Goal: Obtain resource: Obtain resource

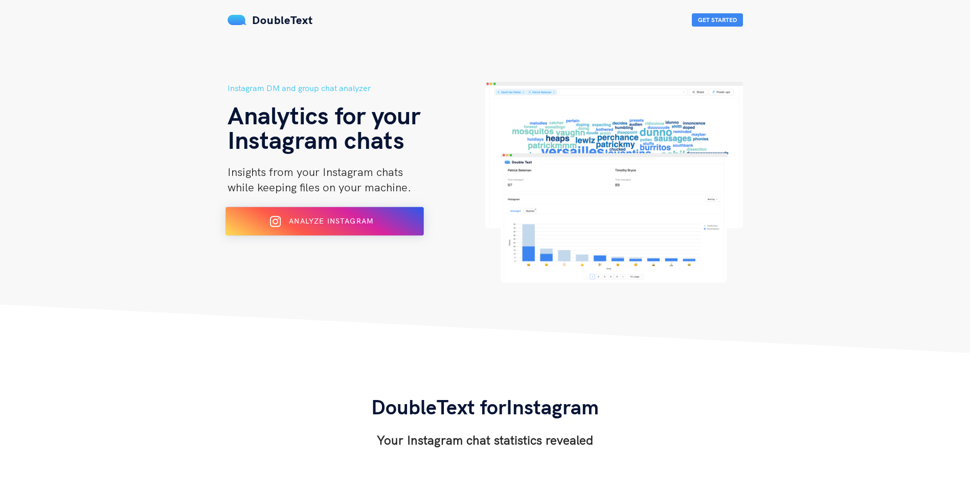
click at [346, 224] on span "Analyze Instagram" at bounding box center [331, 220] width 84 height 9
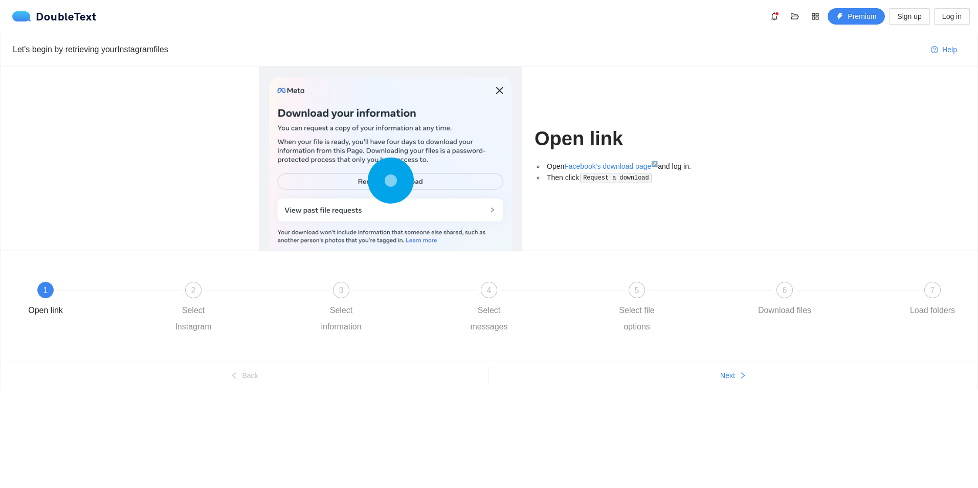
click at [605, 179] on code "Request a download" at bounding box center [616, 178] width 72 height 10
click at [41, 296] on div "1" at bounding box center [45, 290] width 16 height 16
click at [43, 285] on div "1" at bounding box center [45, 290] width 16 height 16
click at [202, 293] on div "2 Select Instagram" at bounding box center [238, 308] width 148 height 53
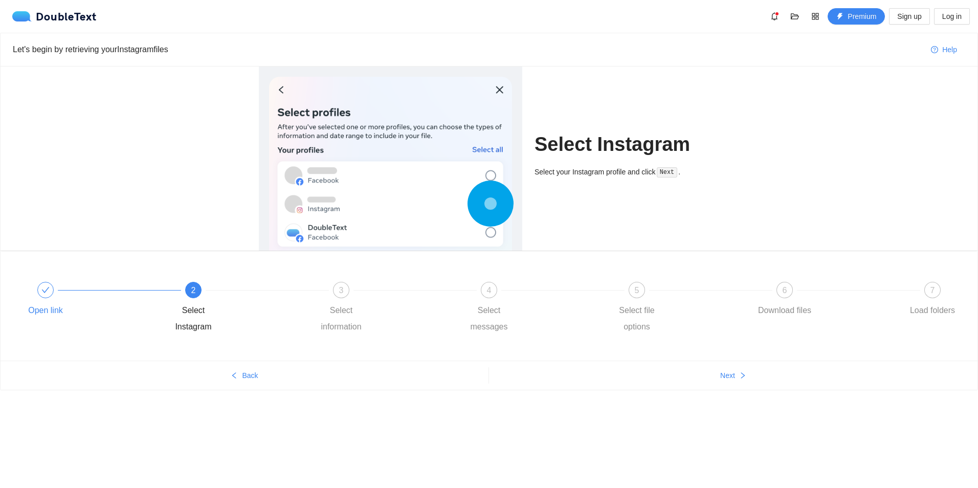
click at [45, 286] on icon "check" at bounding box center [45, 290] width 8 height 8
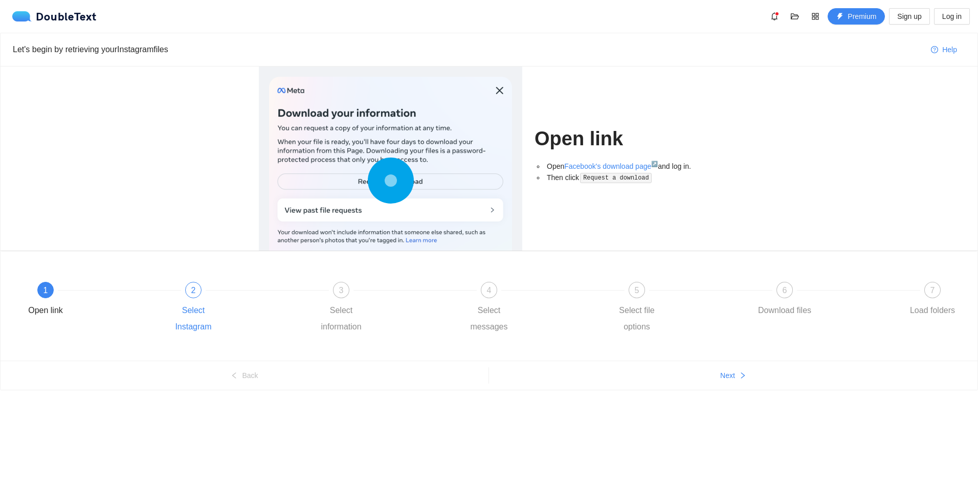
click at [195, 291] on span "2" at bounding box center [193, 290] width 5 height 9
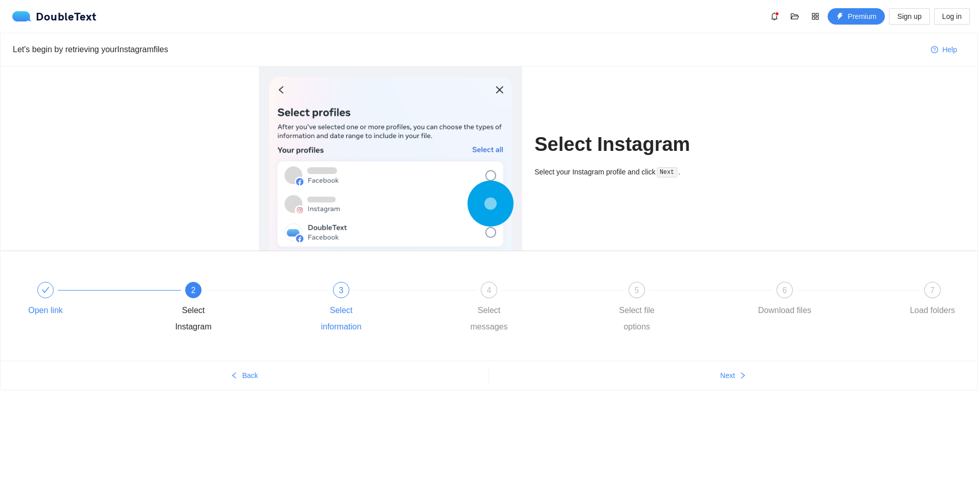
click at [344, 288] on div at bounding box center [415, 290] width 148 height 4
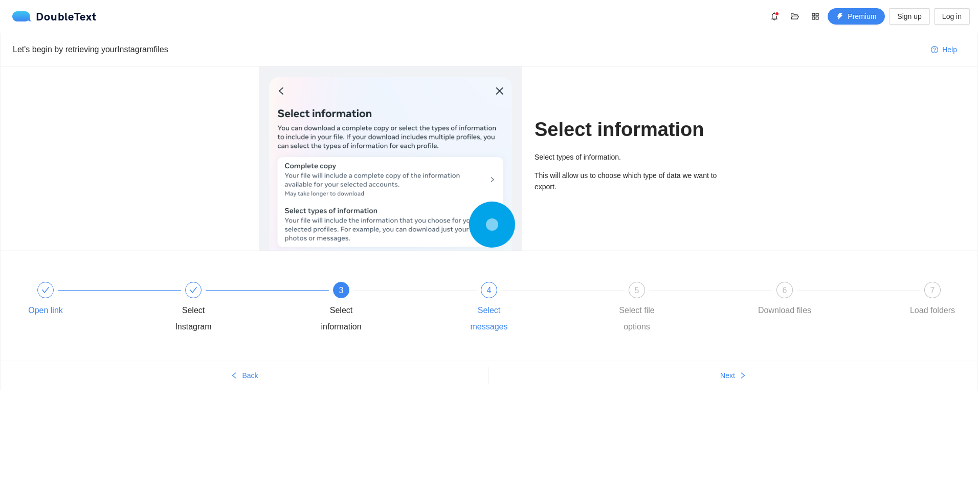
click at [492, 294] on div "4" at bounding box center [489, 290] width 16 height 16
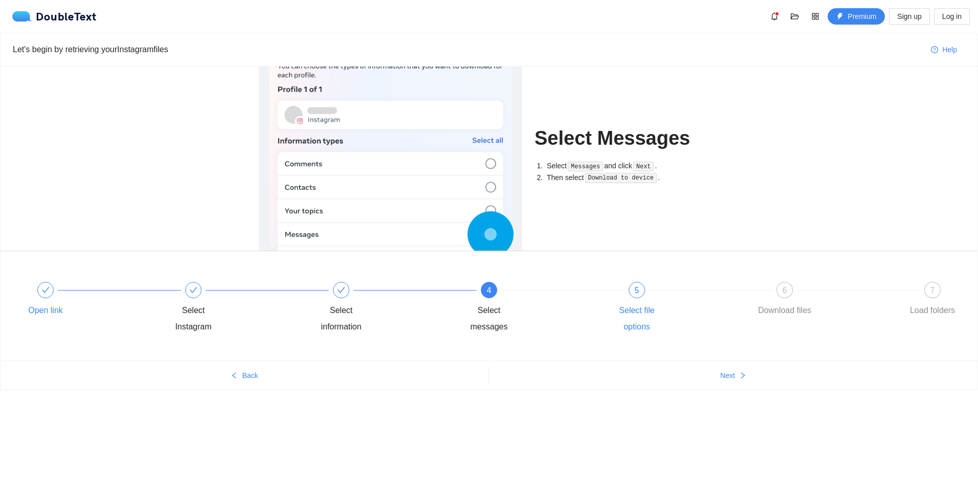
click at [640, 285] on div "5" at bounding box center [637, 290] width 16 height 16
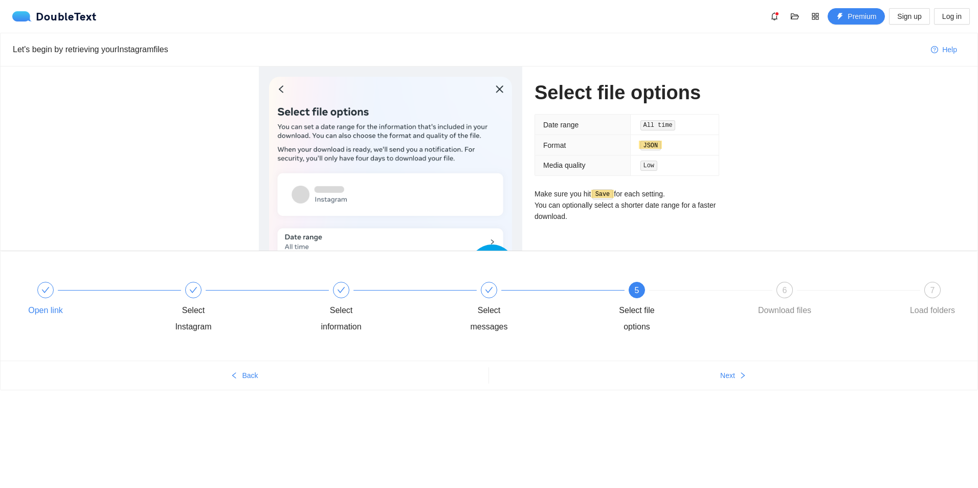
click at [46, 290] on icon "check" at bounding box center [45, 290] width 8 height 8
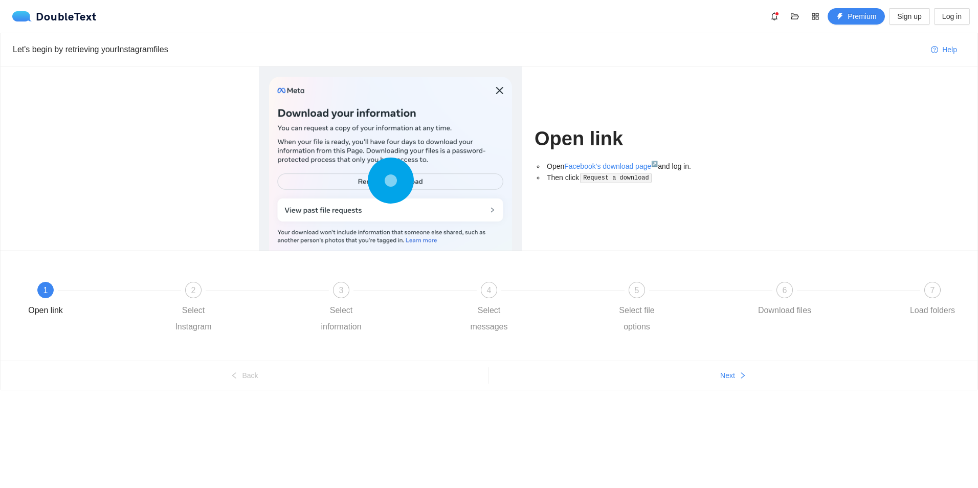
click at [48, 291] on div at bounding box center [120, 290] width 148 height 4
click at [658, 168] on li "Open Facebook's download page ↗ and log in." at bounding box center [632, 166] width 174 height 11
click at [189, 293] on div "2" at bounding box center [193, 290] width 16 height 16
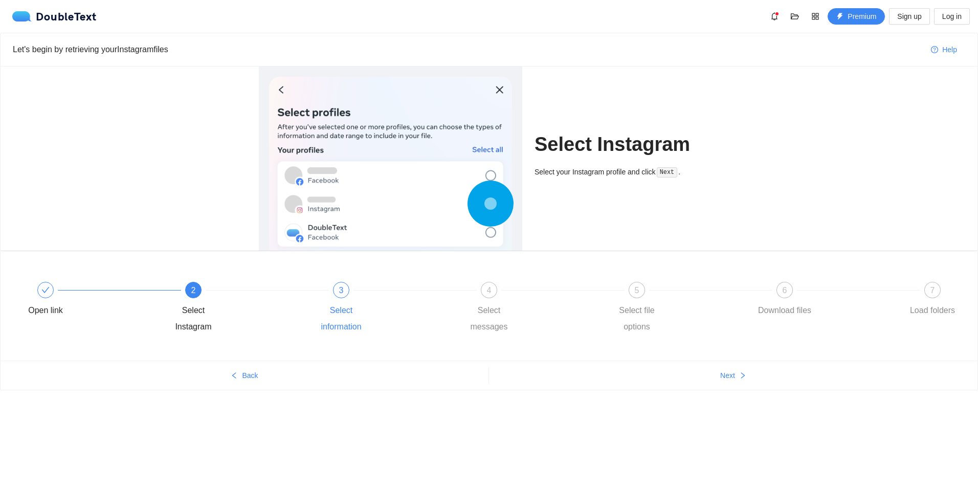
click at [341, 292] on span "3" at bounding box center [341, 290] width 5 height 9
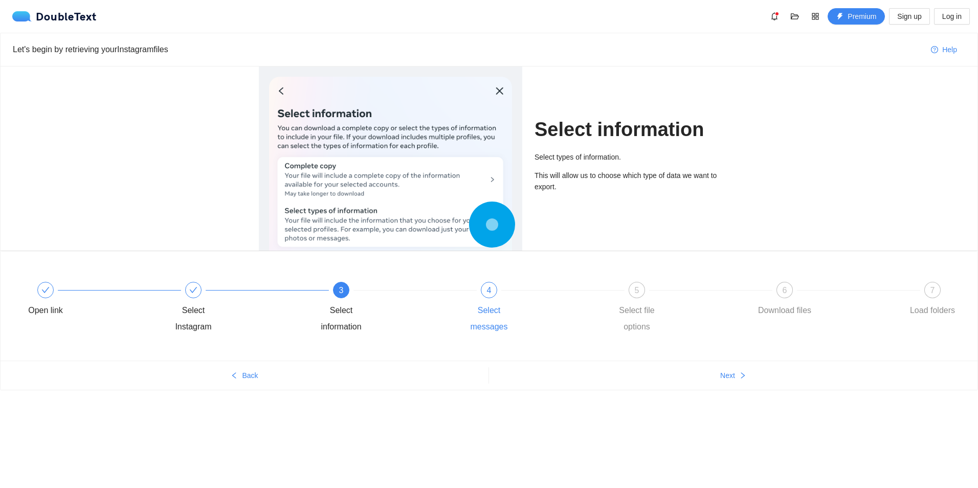
click at [496, 290] on div at bounding box center [563, 290] width 148 height 4
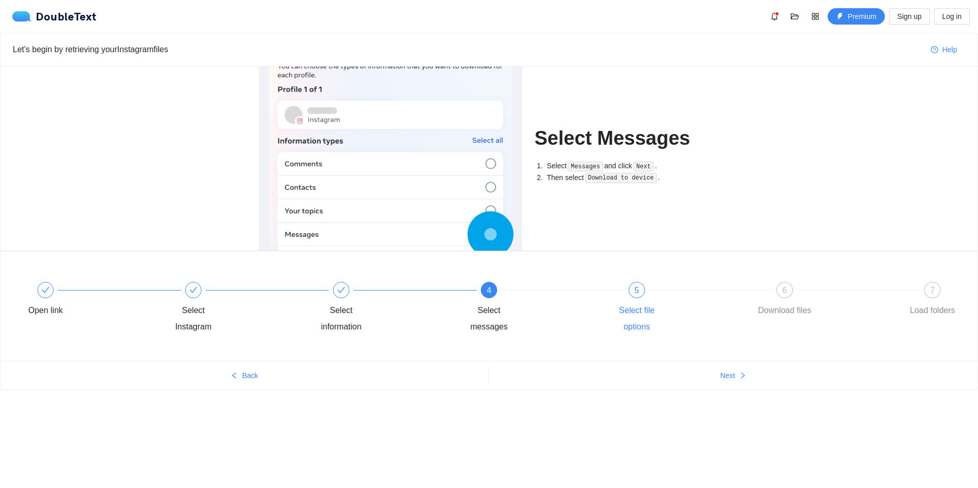
click at [633, 293] on div "5" at bounding box center [637, 290] width 16 height 16
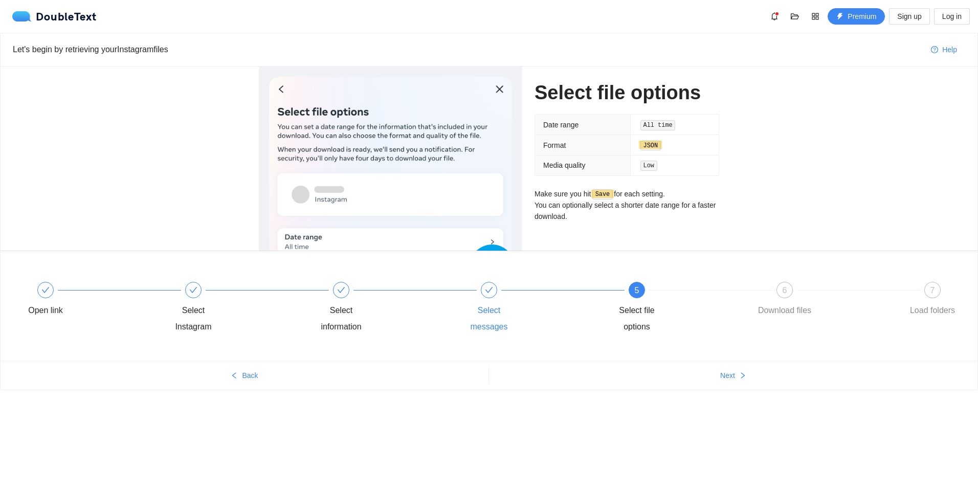
click at [487, 294] on icon "check" at bounding box center [489, 290] width 8 height 8
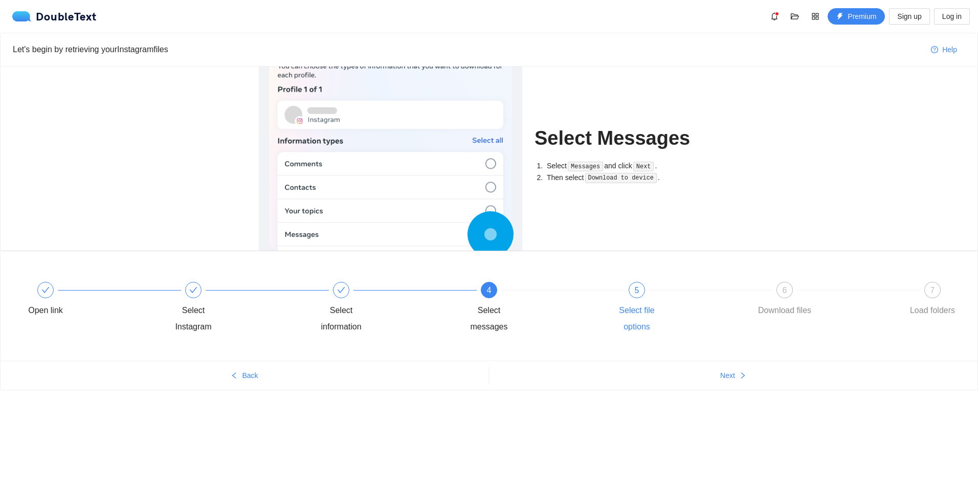
click at [634, 294] on div "5" at bounding box center [637, 290] width 16 height 16
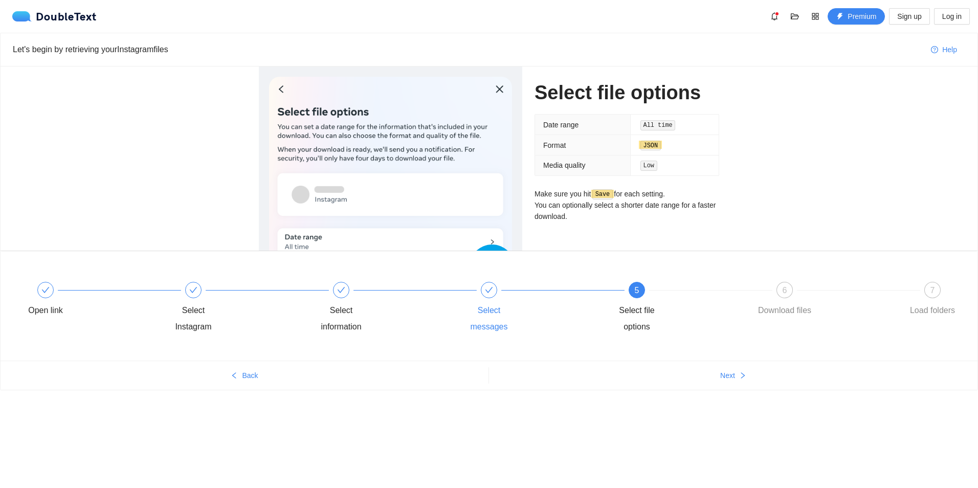
click at [636, 295] on span "5" at bounding box center [637, 290] width 5 height 9
click at [786, 287] on span "6" at bounding box center [785, 290] width 5 height 9
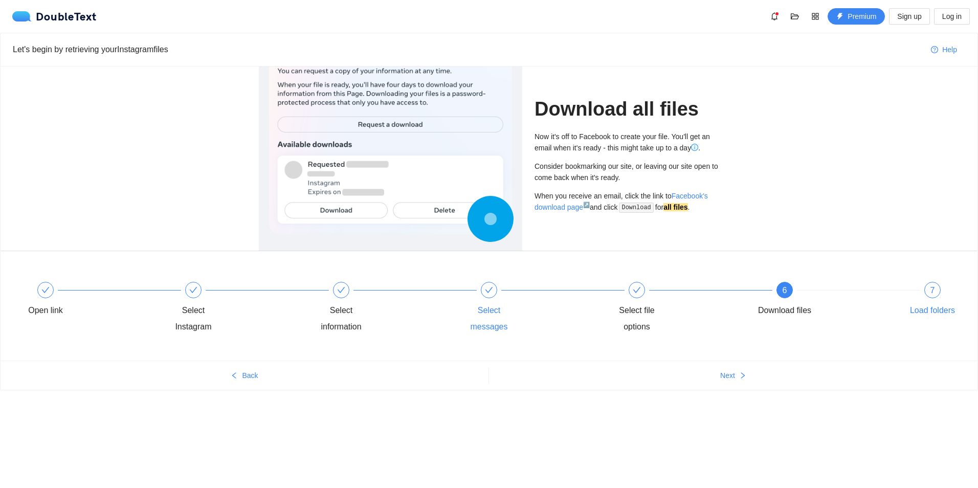
click at [929, 287] on div "7" at bounding box center [932, 290] width 16 height 16
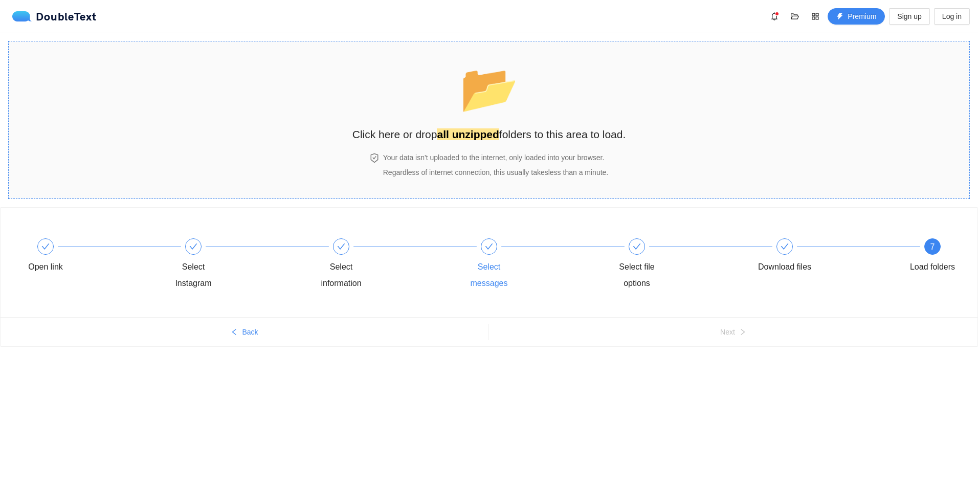
click at [604, 121] on div "📂 Click here or drop all unzipped folders to this area to load." at bounding box center [489, 97] width 274 height 91
